Goal: Book appointment/travel/reservation

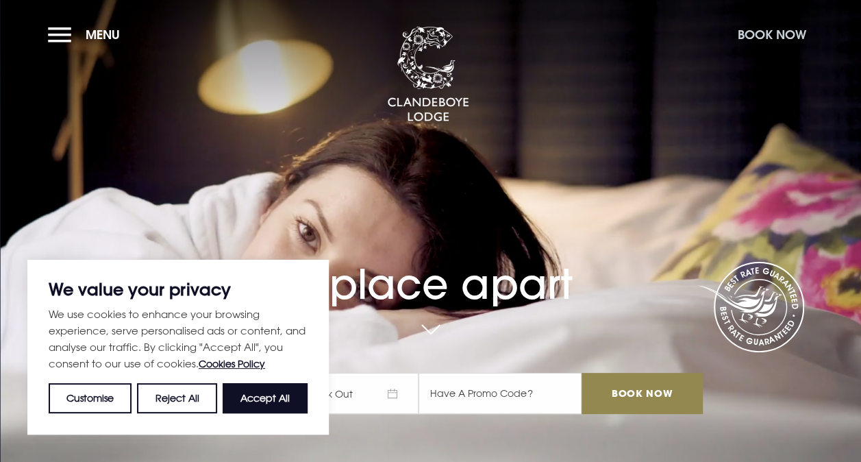
click at [794, 24] on button "Book Now" at bounding box center [772, 34] width 82 height 29
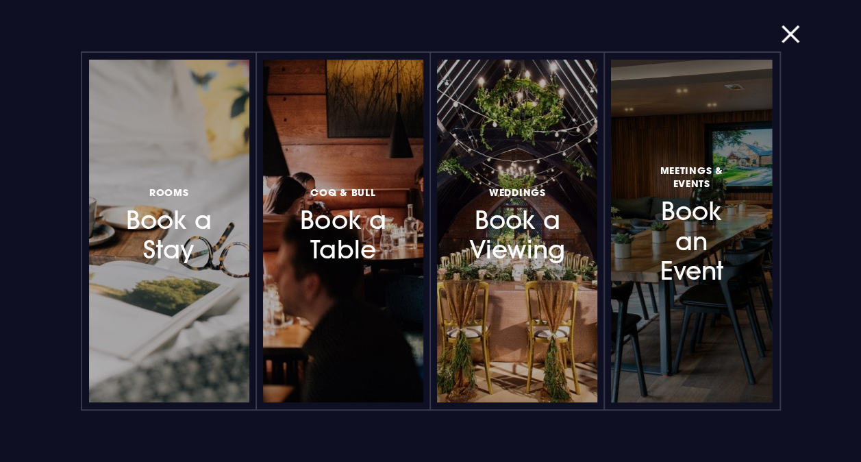
click at [698, 173] on span "Meetings & Events" at bounding box center [691, 177] width 99 height 26
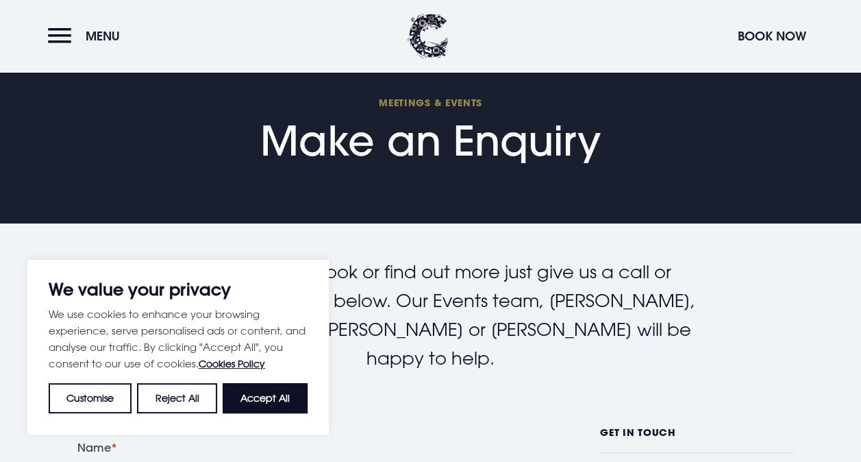
scroll to position [137, 0]
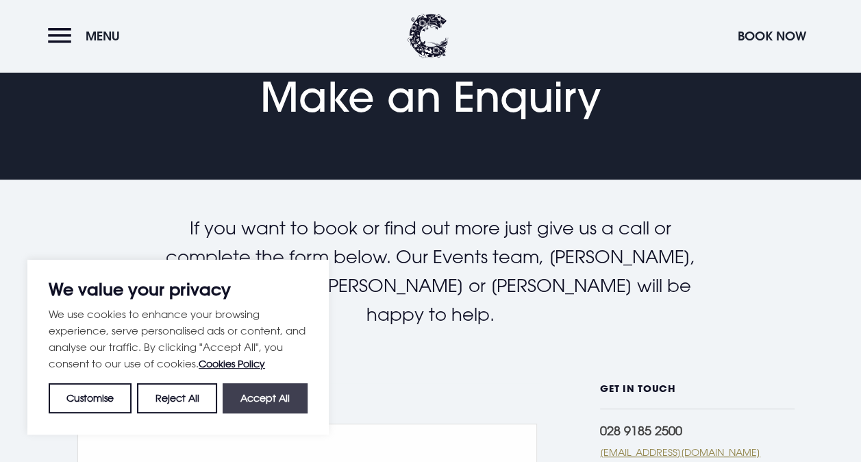
click at [256, 393] on button "Accept All" at bounding box center [265, 398] width 85 height 30
checkbox input "true"
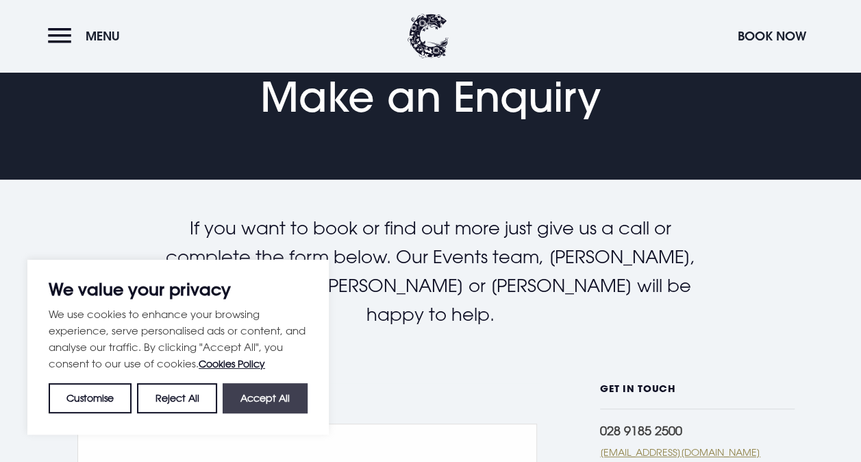
checkbox input "true"
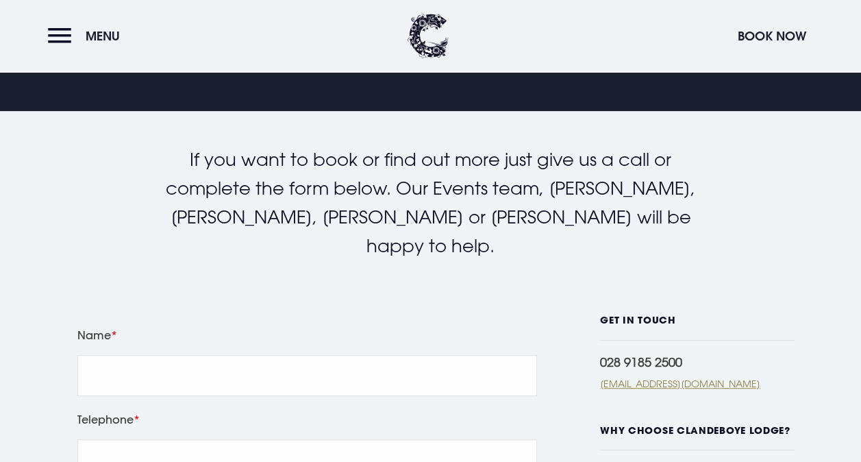
scroll to position [0, 0]
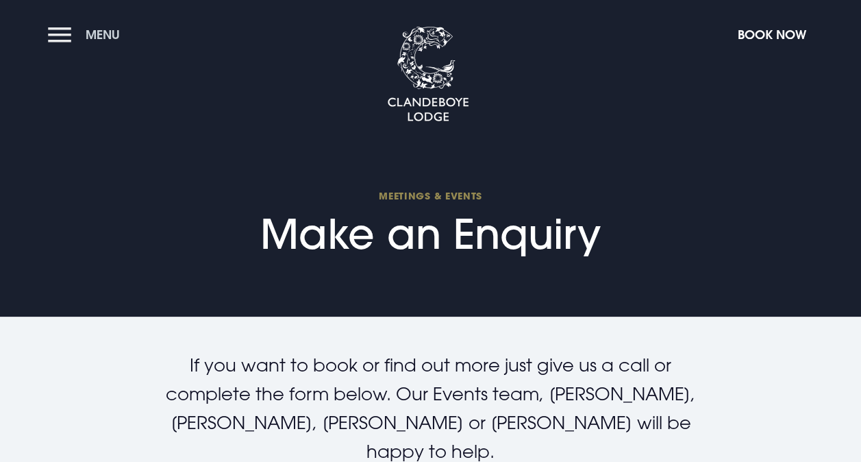
click at [94, 34] on span "Menu" at bounding box center [103, 35] width 34 height 16
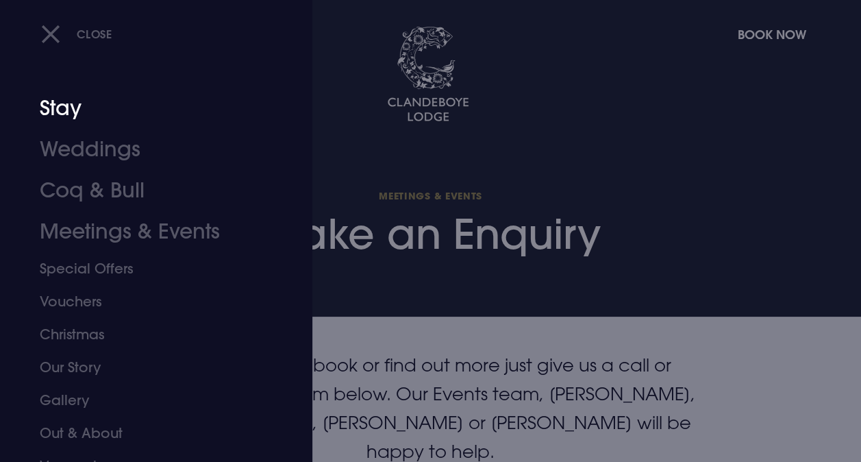
scroll to position [53, 0]
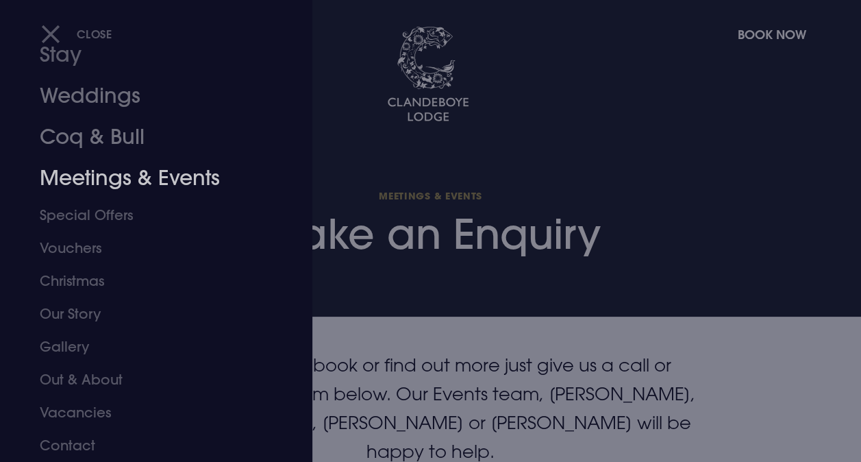
click at [134, 173] on link "Meetings & Events" at bounding box center [147, 178] width 214 height 41
